Goal: Navigation & Orientation: Go to known website

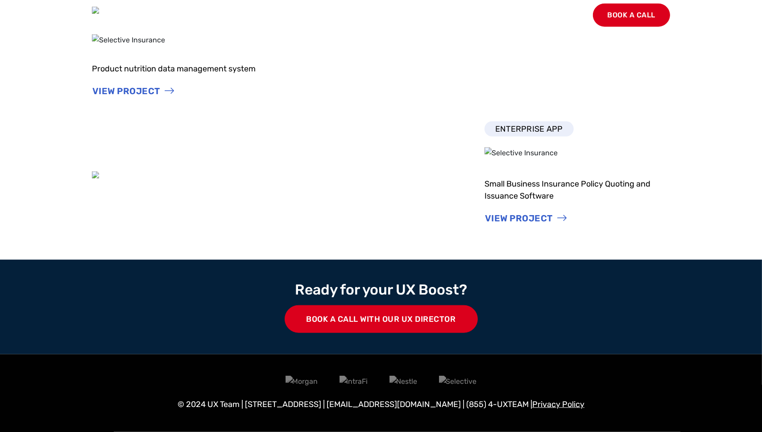
scroll to position [1234, 0]
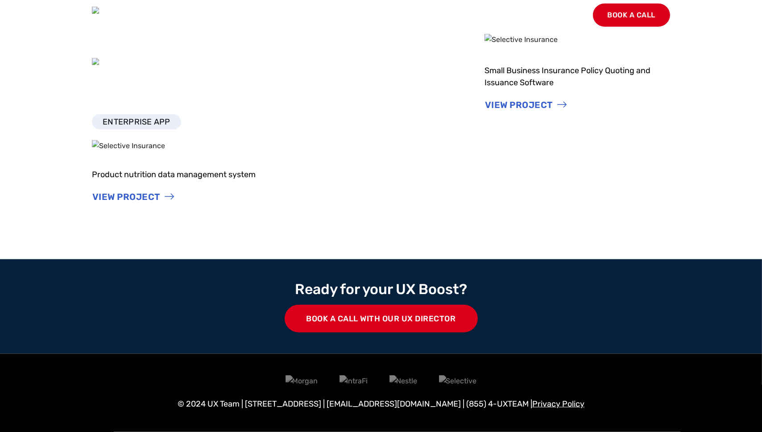
scroll to position [1096, 0]
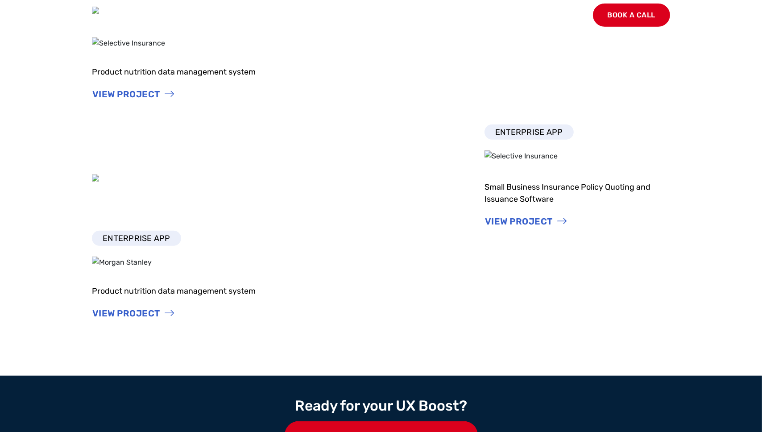
scroll to position [958, 0]
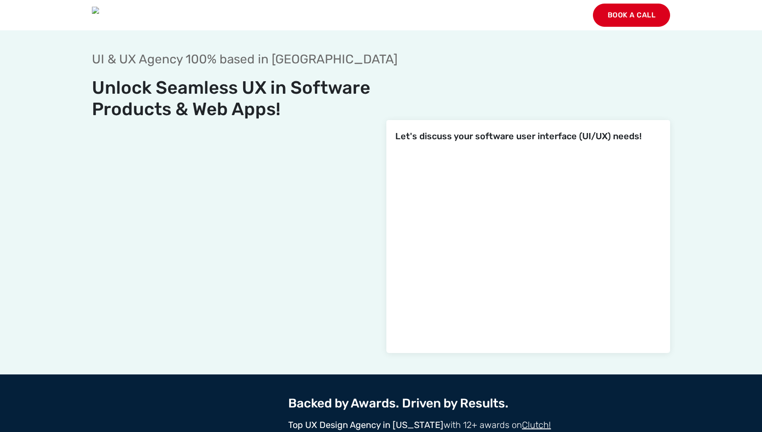
scroll to position [1242, 0]
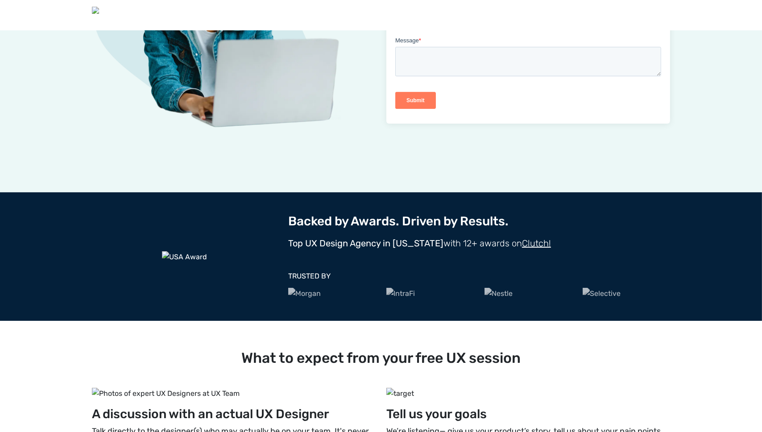
scroll to position [272, 0]
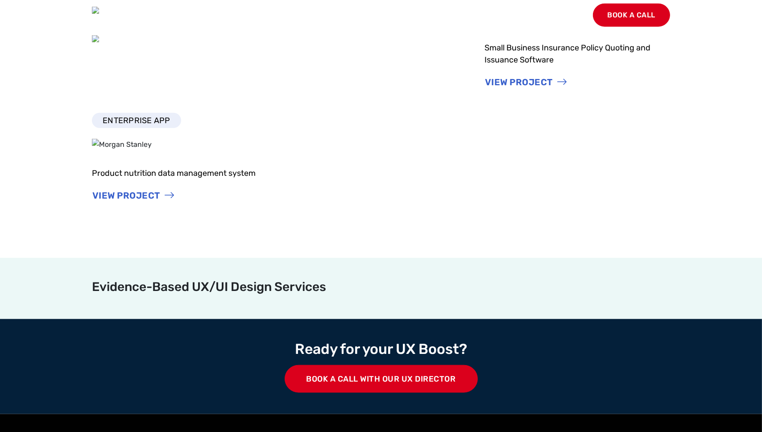
scroll to position [933, 0]
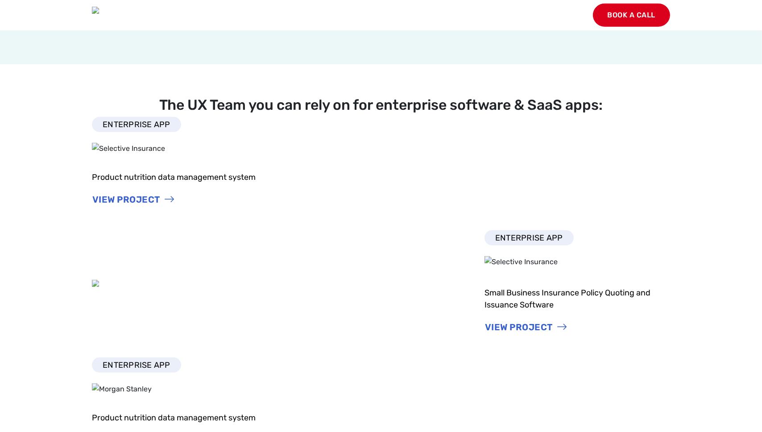
scroll to position [864, 0]
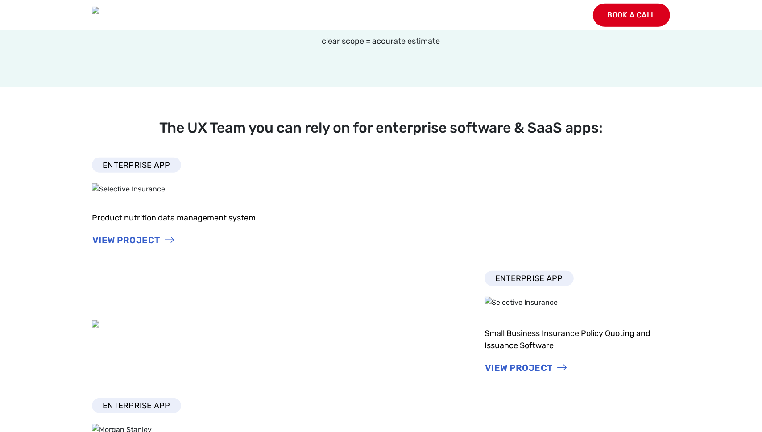
scroll to position [864, 0]
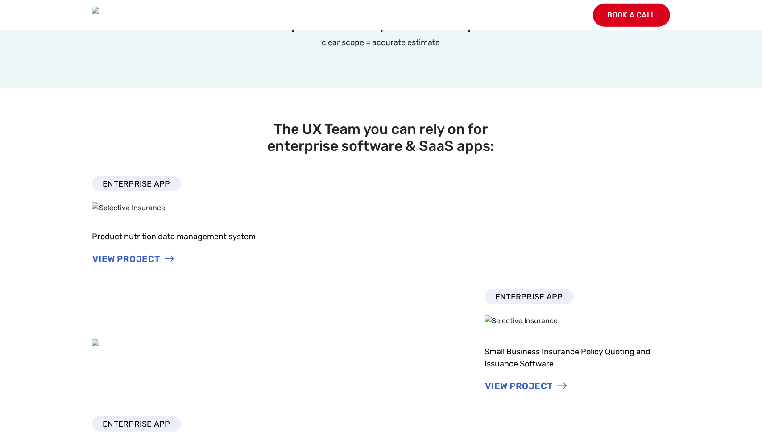
scroll to position [864, 0]
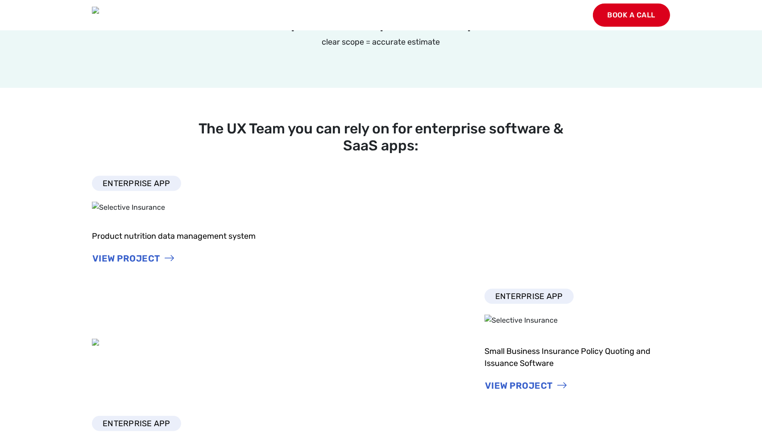
scroll to position [864, 0]
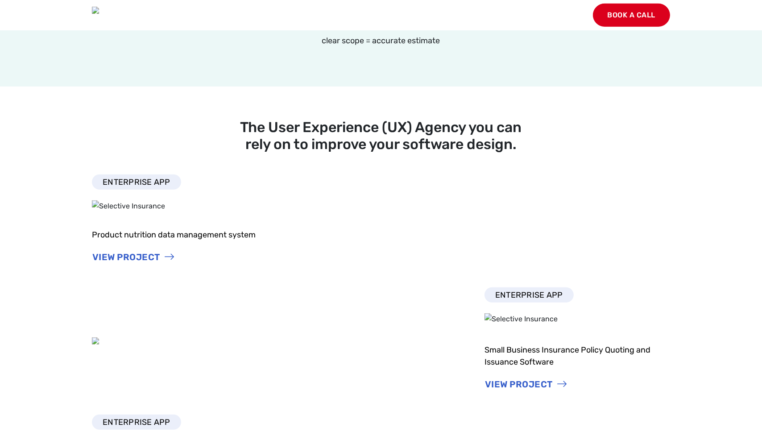
scroll to position [889, 0]
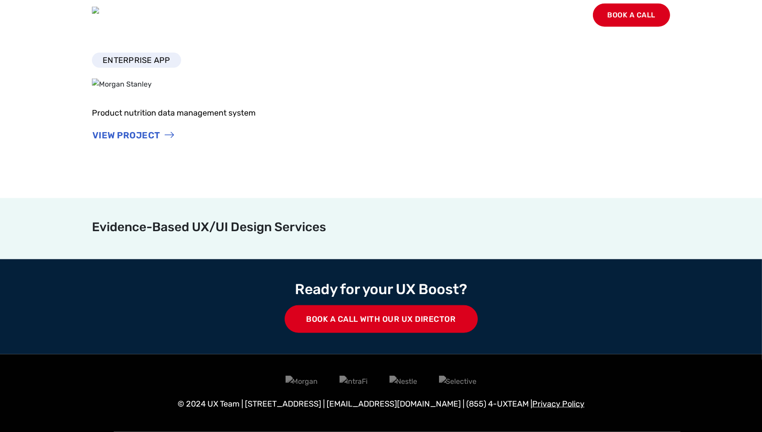
scroll to position [1851, 0]
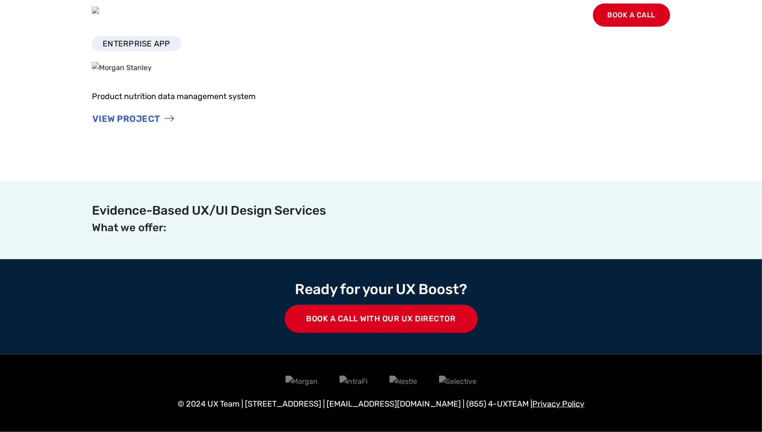
scroll to position [1852, 0]
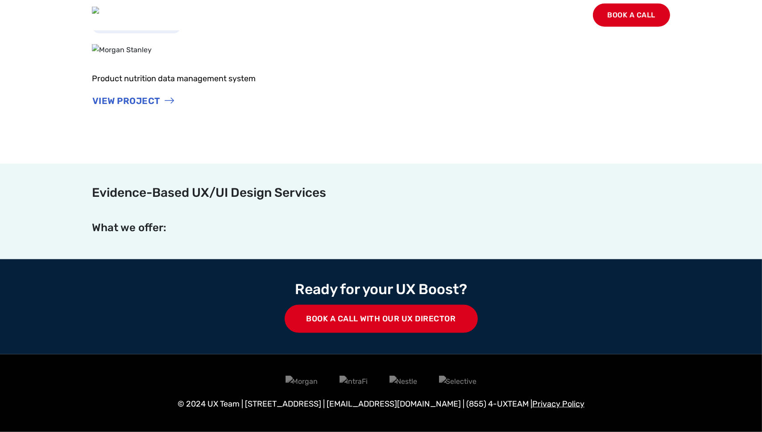
scroll to position [1852, 0]
